Goal: Find specific page/section

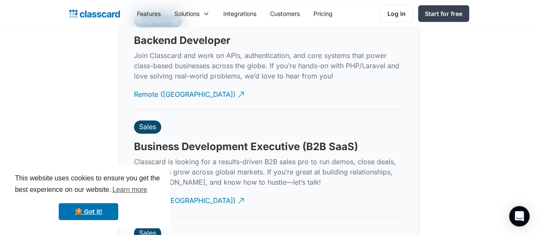
scroll to position [2140, 0]
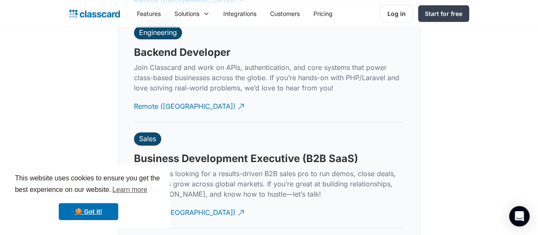
click at [186, 152] on h3 "Business Development Executive (B2B SaaS)" at bounding box center [246, 158] width 224 height 13
click at [158, 200] on div "Remote ([GEOGRAPHIC_DATA])" at bounding box center [185, 208] width 102 height 17
click at [98, 215] on link "🍪 Got it!" at bounding box center [89, 211] width 60 height 17
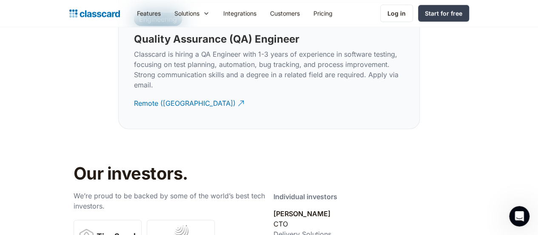
scroll to position [2719, 0]
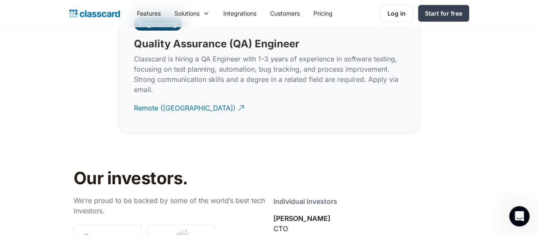
click at [69, 19] on img "home" at bounding box center [94, 14] width 51 height 12
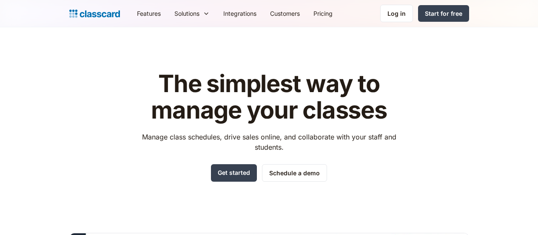
click at [217, 202] on div "The simplest way to manage your classes Manage class schedules, drive sales onl…" at bounding box center [269, 230] width 400 height 347
click at [69, 13] on img "home" at bounding box center [94, 14] width 51 height 12
